Goal: Navigation & Orientation: Find specific page/section

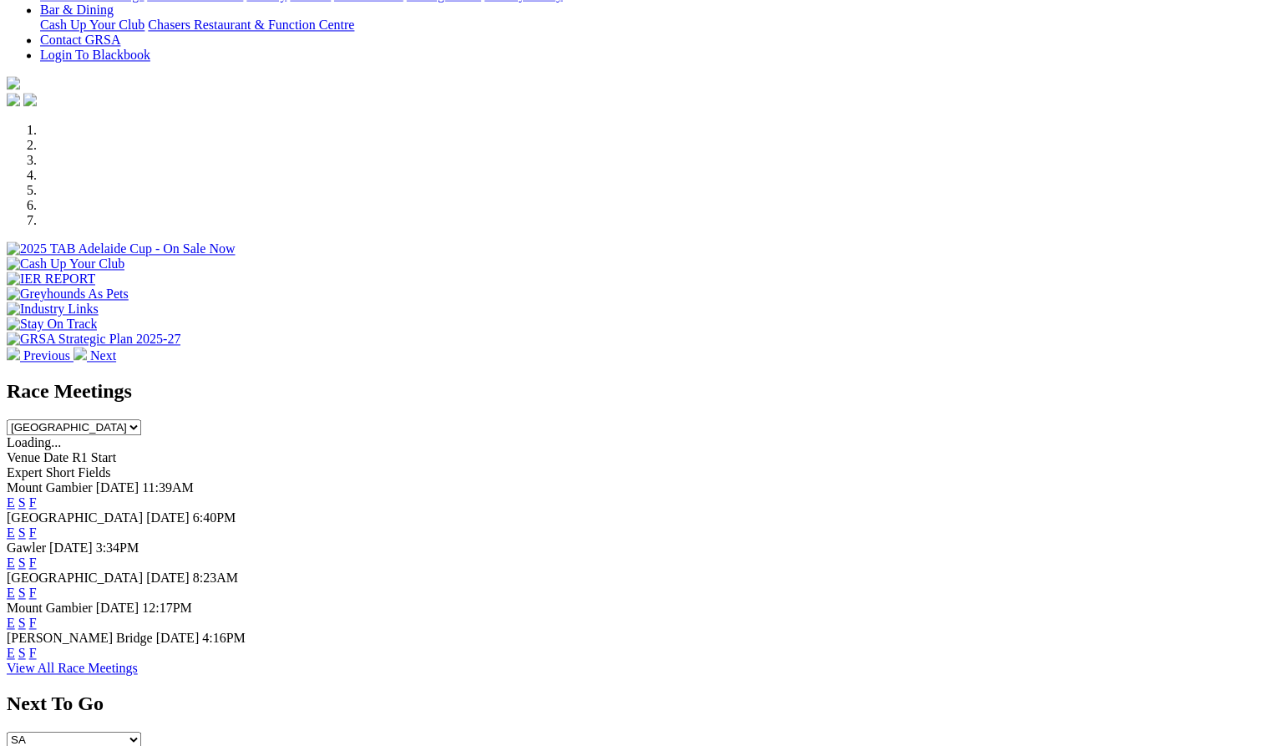
scroll to position [460, 0]
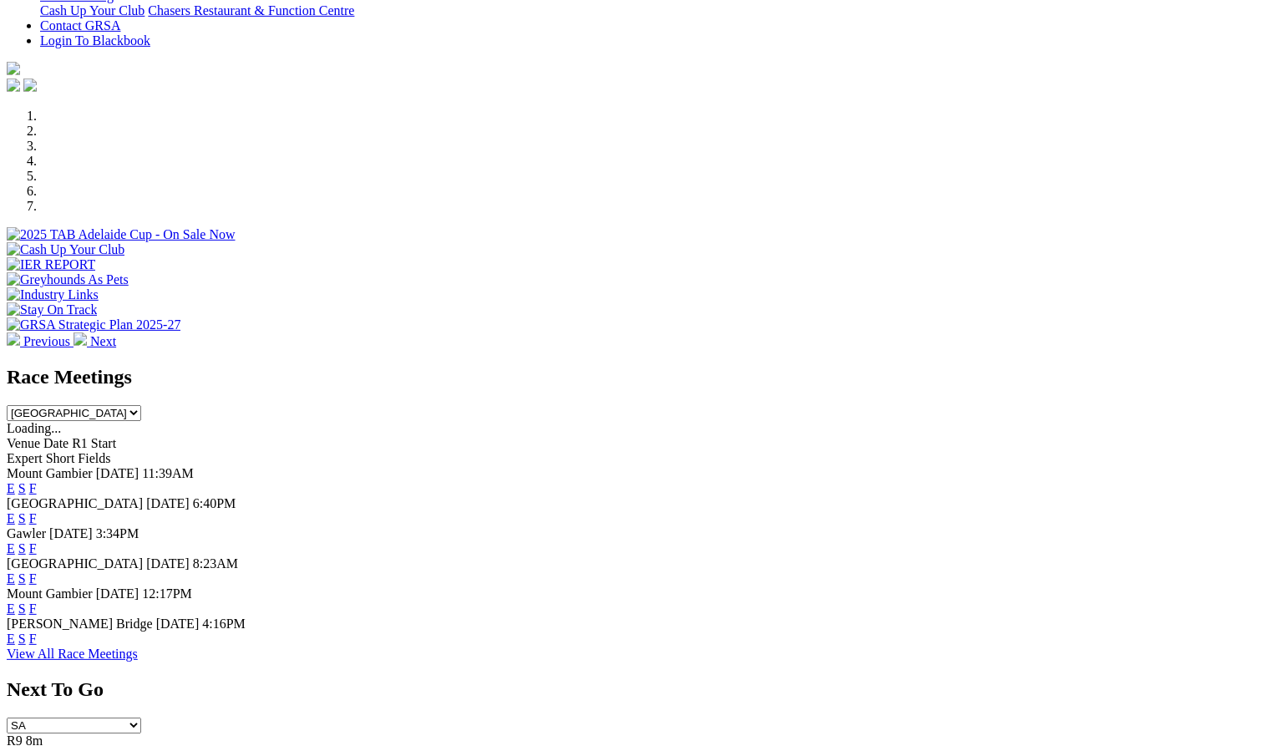
scroll to position [671, 0]
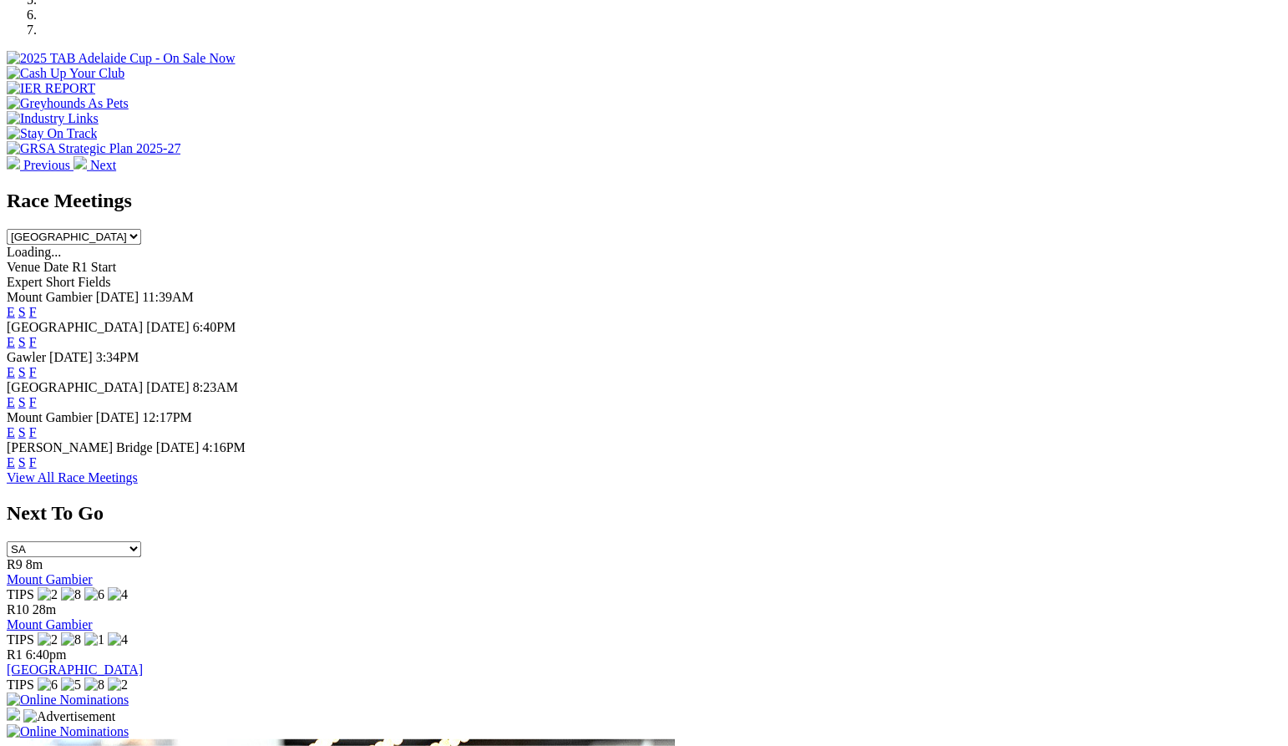
click at [129, 692] on img at bounding box center [68, 699] width 122 height 15
